Goal: Task Accomplishment & Management: Manage account settings

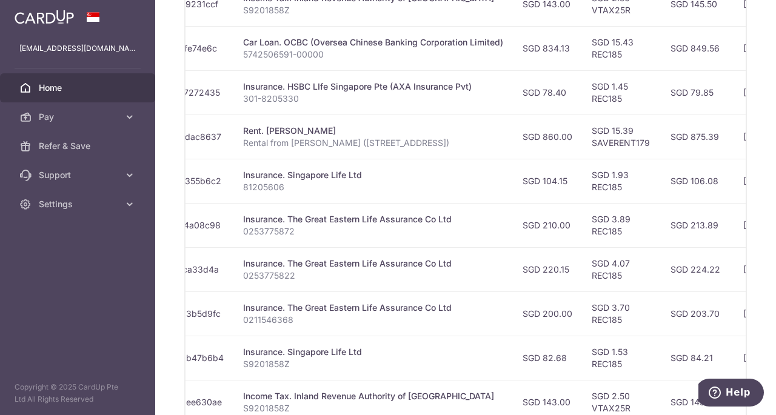
scroll to position [485, 0]
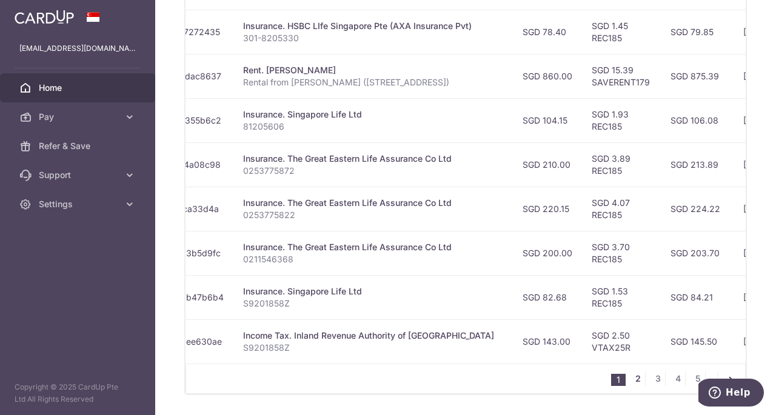
click at [630, 379] on link "2" at bounding box center [637, 378] width 15 height 15
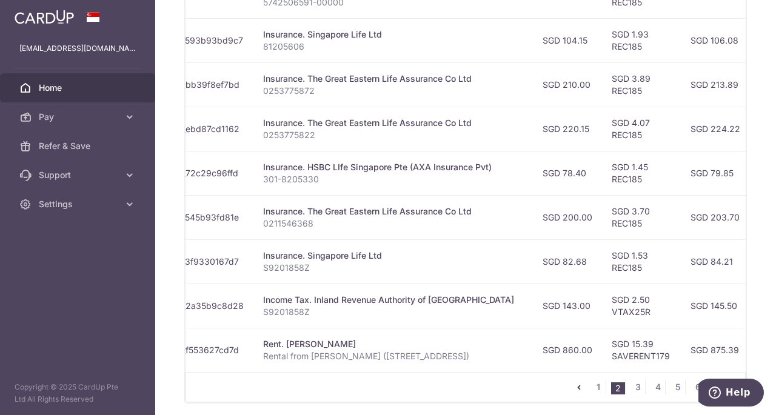
scroll to position [522, 0]
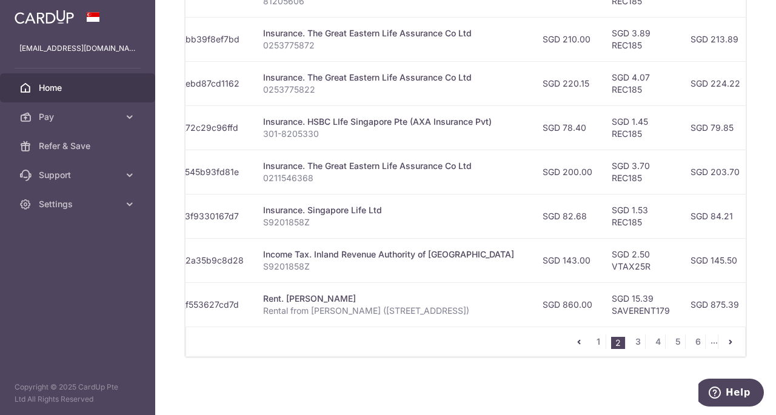
click at [578, 341] on icon "pager" at bounding box center [579, 342] width 10 height 10
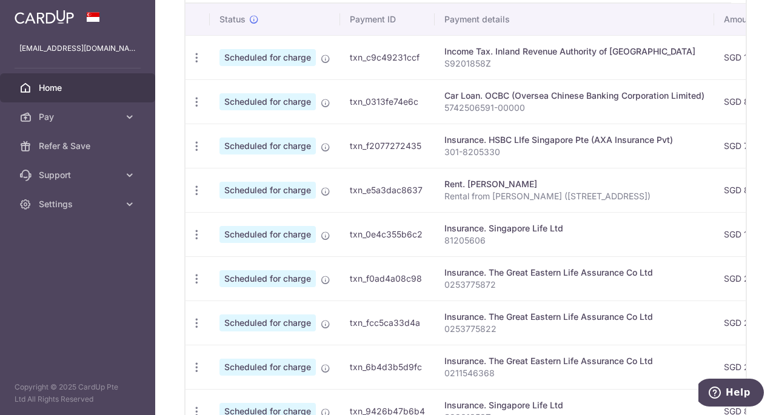
scroll to position [431, 0]
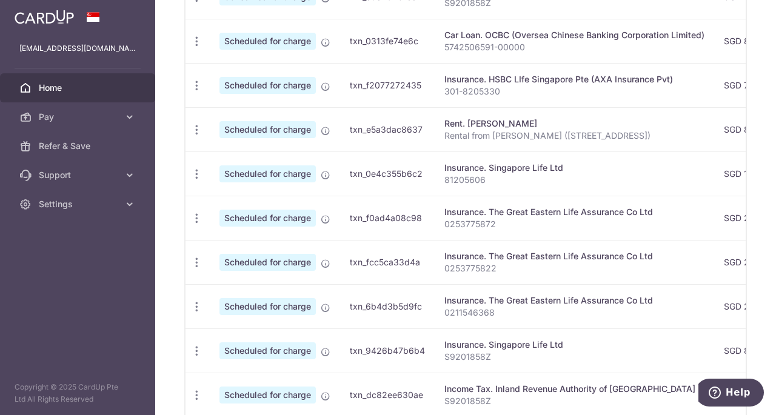
drag, startPoint x: 567, startPoint y: 268, endPoint x: 574, endPoint y: 267, distance: 6.9
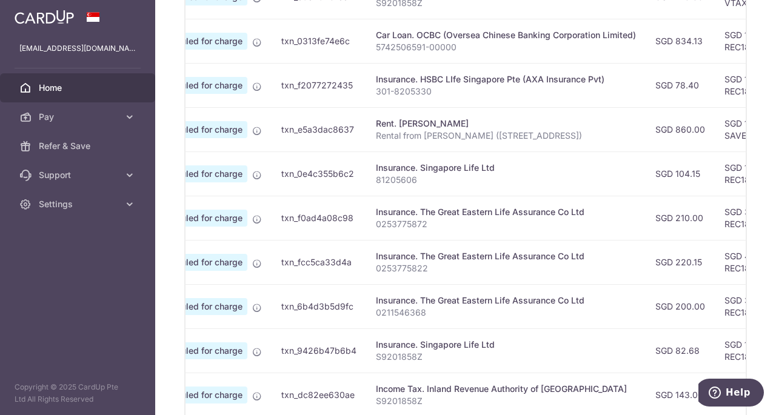
scroll to position [0, 0]
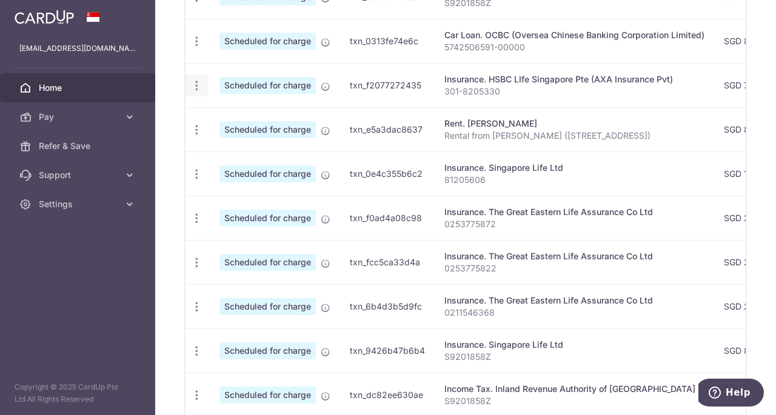
click at [194, 82] on icon "button" at bounding box center [196, 85] width 13 height 13
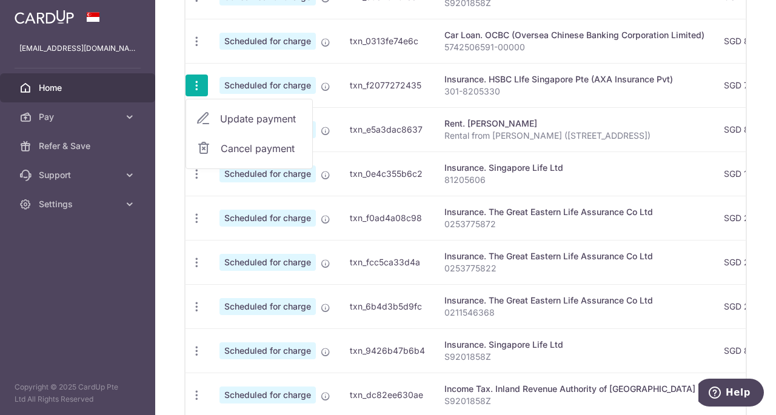
click at [245, 117] on span "Update payment" at bounding box center [261, 119] width 82 height 15
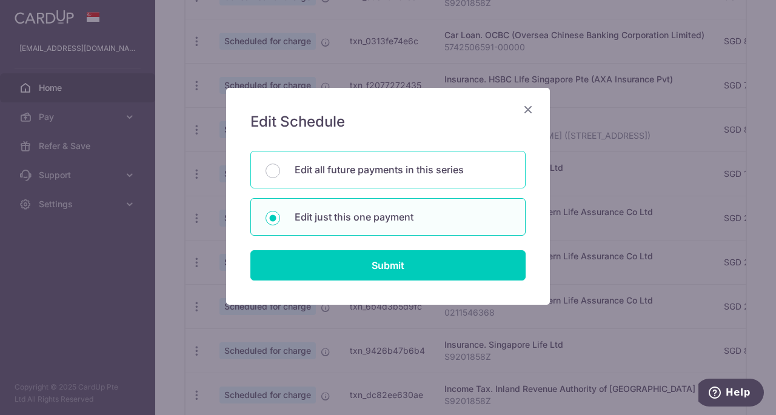
click at [330, 175] on p "Edit all future payments in this series" at bounding box center [403, 169] width 216 height 15
click at [280, 175] on input "Edit all future payments in this series" at bounding box center [272, 171] width 15 height 15
radio input "true"
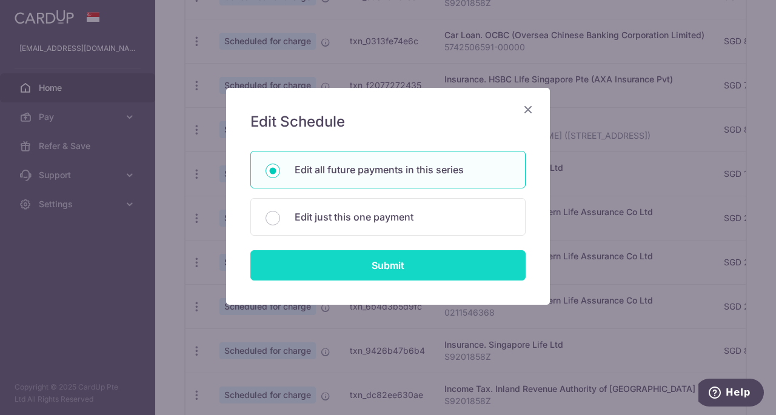
click at [388, 262] on input "Submit" at bounding box center [387, 265] width 275 height 30
radio input "true"
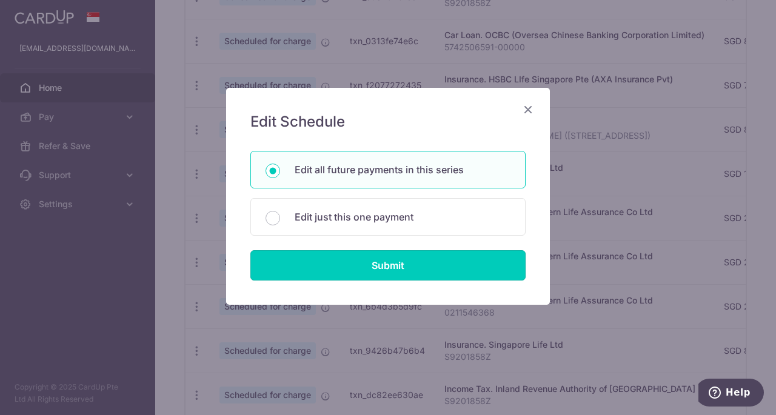
type input "78.40"
type input "301-8205330"
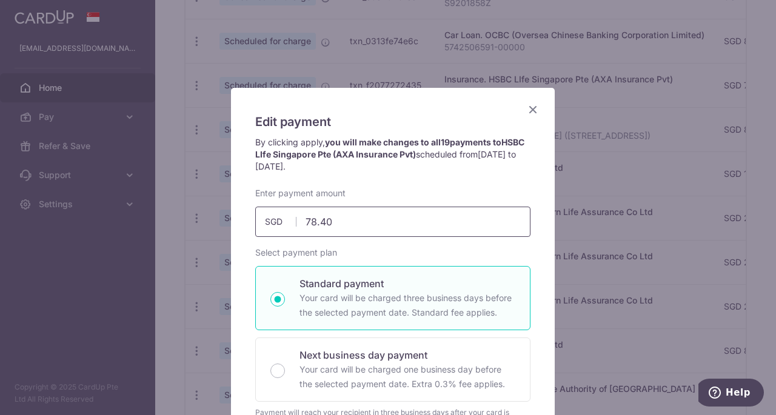
drag, startPoint x: 362, startPoint y: 225, endPoint x: 232, endPoint y: 216, distance: 130.6
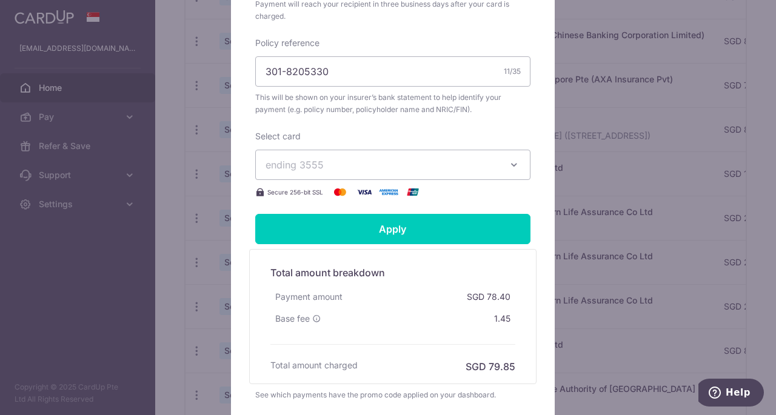
scroll to position [424, 0]
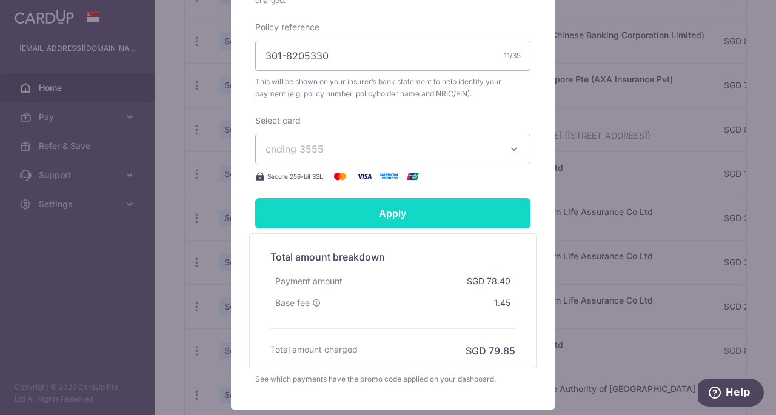
type input "95.60"
click at [394, 218] on input "Apply" at bounding box center [392, 213] width 275 height 30
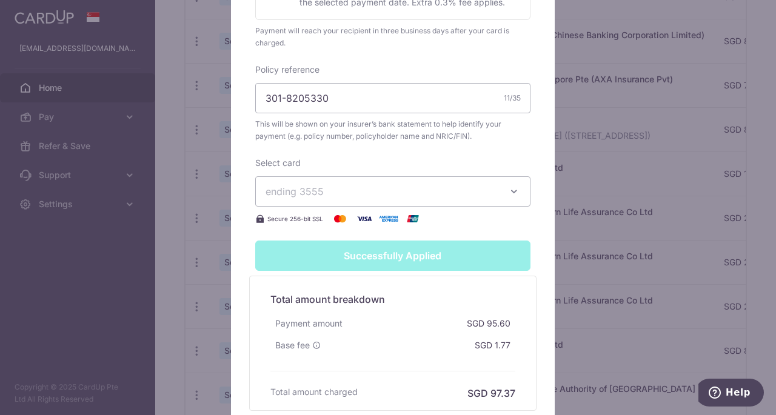
type input "Successfully Applied"
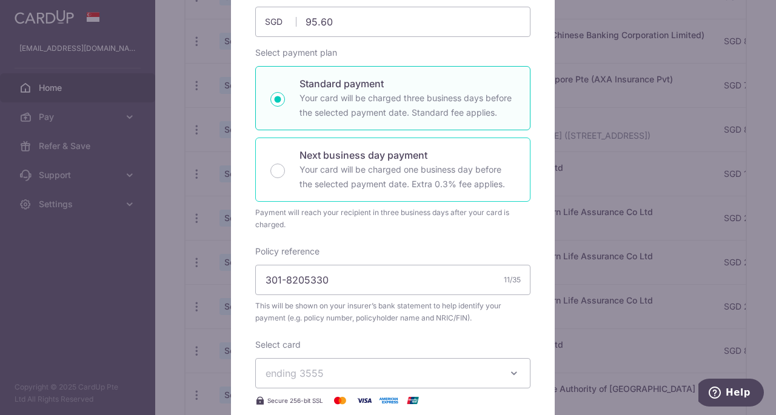
scroll to position [0, 0]
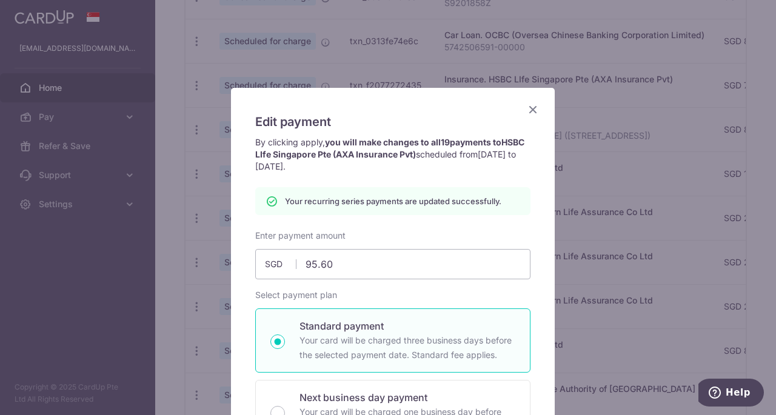
click at [533, 112] on icon "Close" at bounding box center [532, 109] width 15 height 15
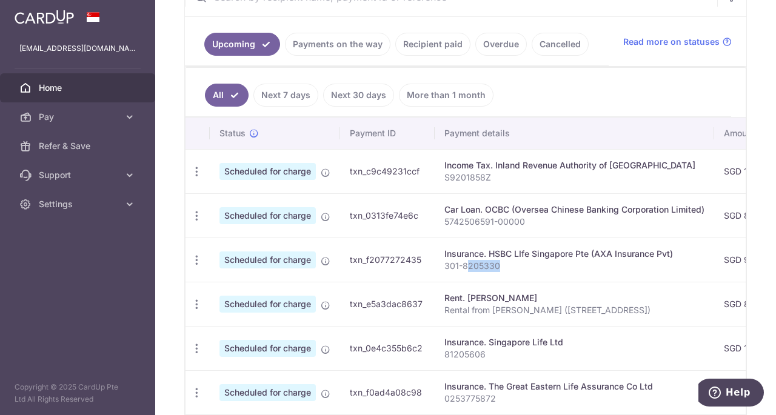
drag, startPoint x: 464, startPoint y: 261, endPoint x: 513, endPoint y: 262, distance: 48.5
click at [511, 262] on p "301-8205330" at bounding box center [574, 266] width 260 height 12
click at [513, 262] on p "301-8205330" at bounding box center [574, 266] width 260 height 12
click at [202, 260] on div "Update payment Cancel payment" at bounding box center [196, 260] width 22 height 22
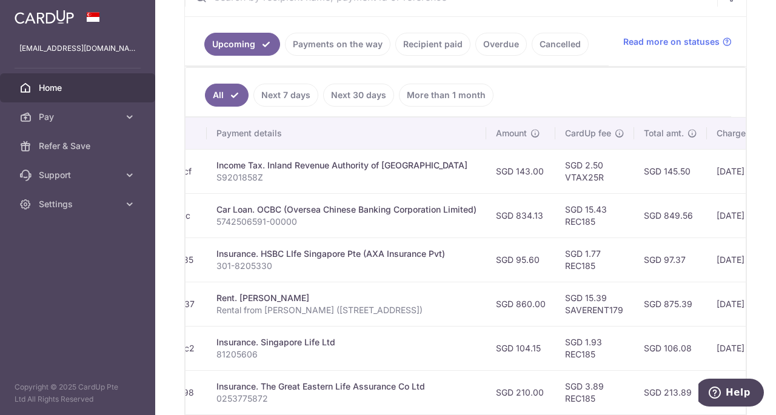
scroll to position [0, 266]
